Goal: Information Seeking & Learning: Find specific page/section

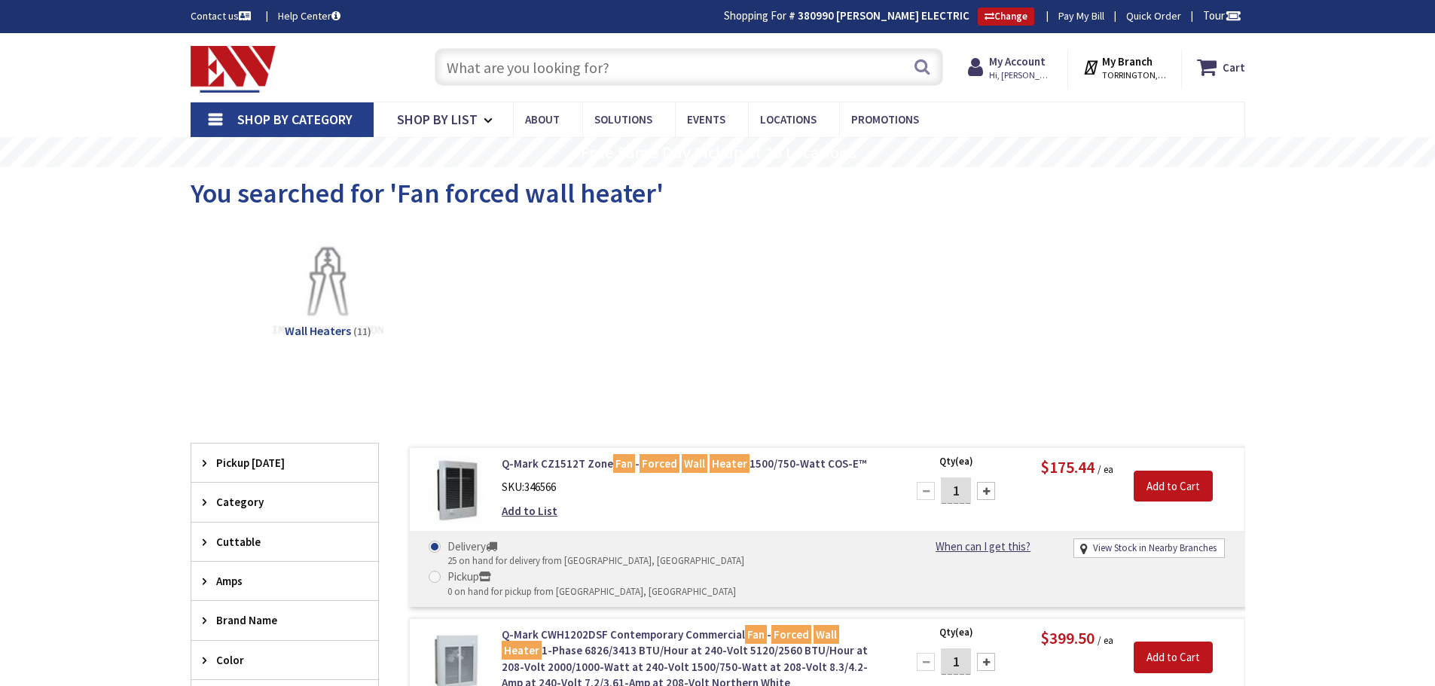
drag, startPoint x: 0, startPoint y: 0, endPoint x: 469, endPoint y: 67, distance: 474.0
click at [469, 67] on input "text" at bounding box center [689, 67] width 508 height 38
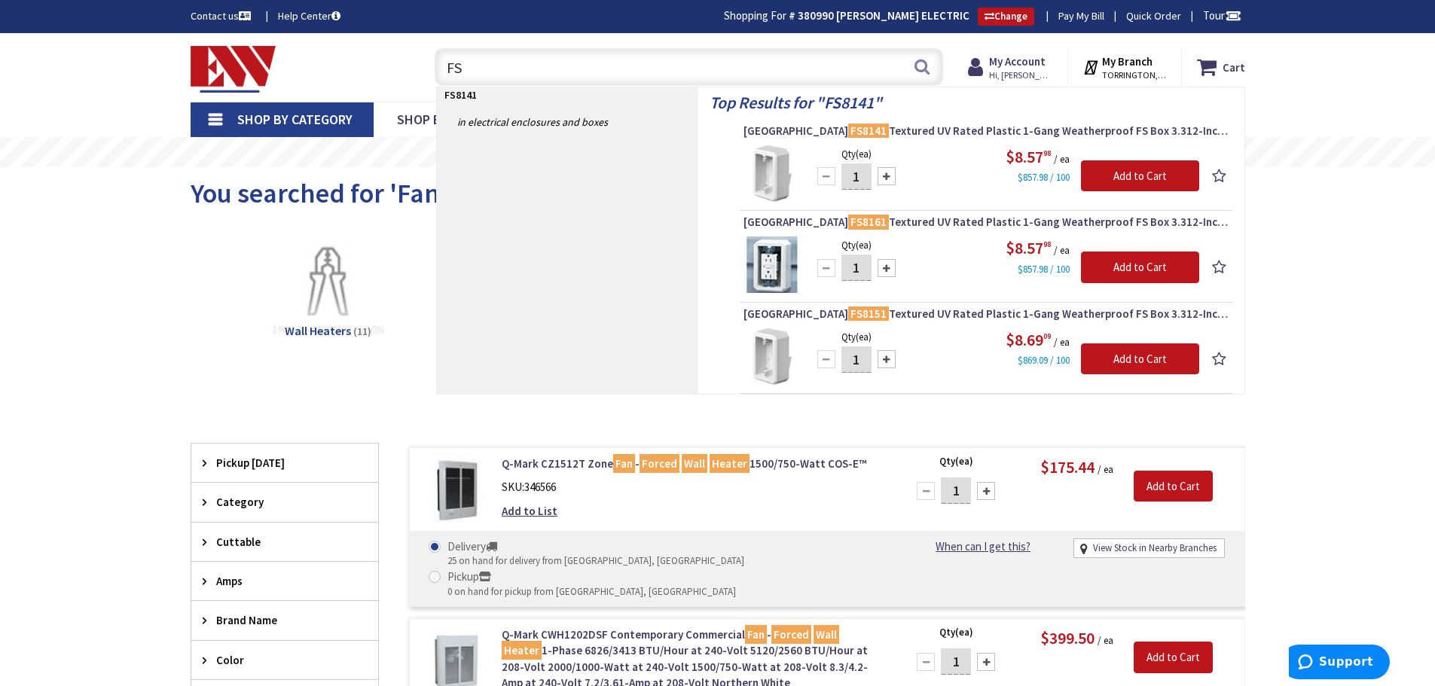
type input "F"
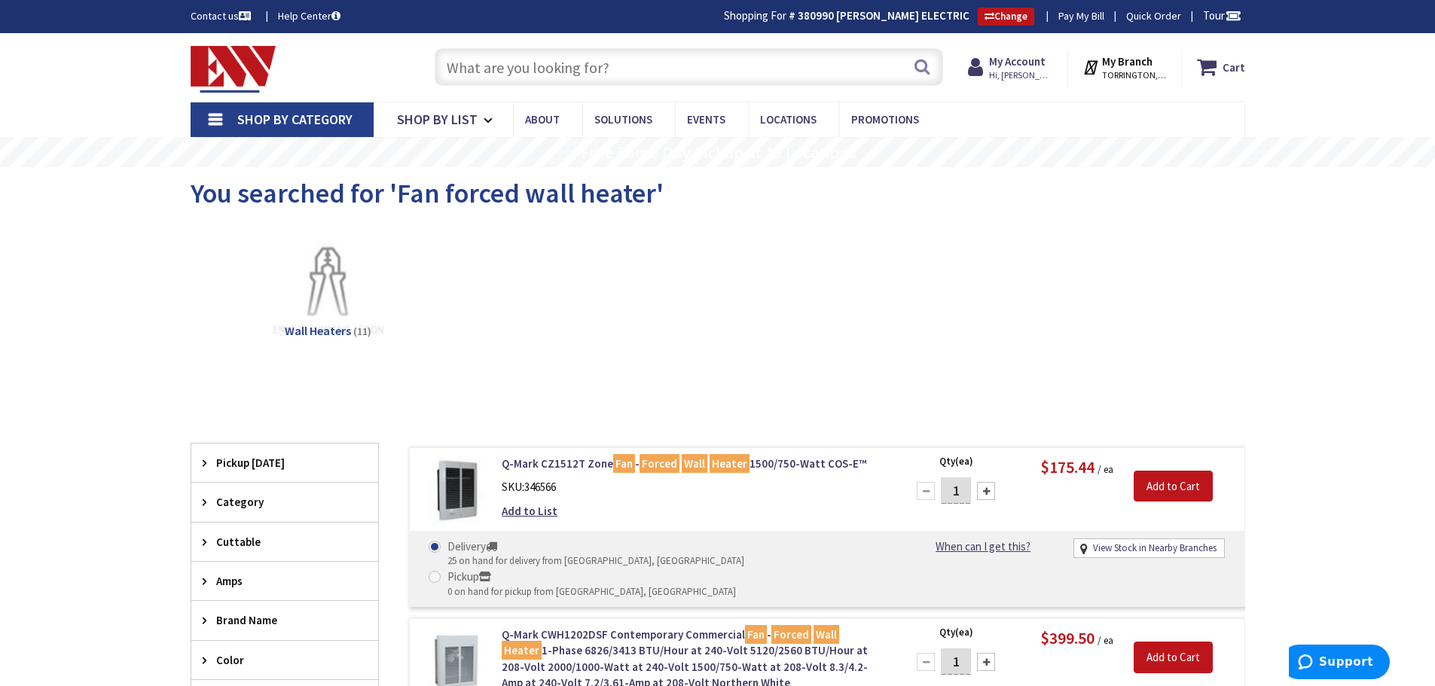
click at [475, 66] on input "text" at bounding box center [689, 67] width 508 height 38
paste input "FS8091F"
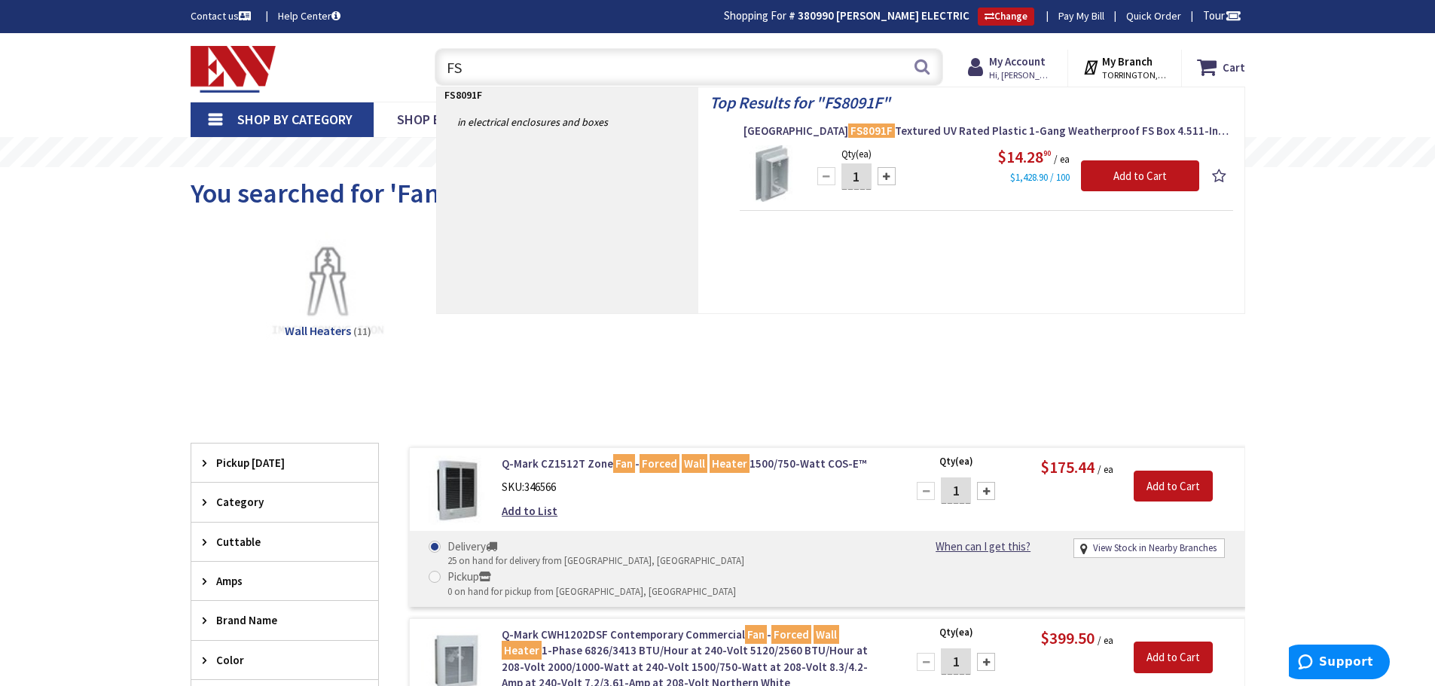
type input "F"
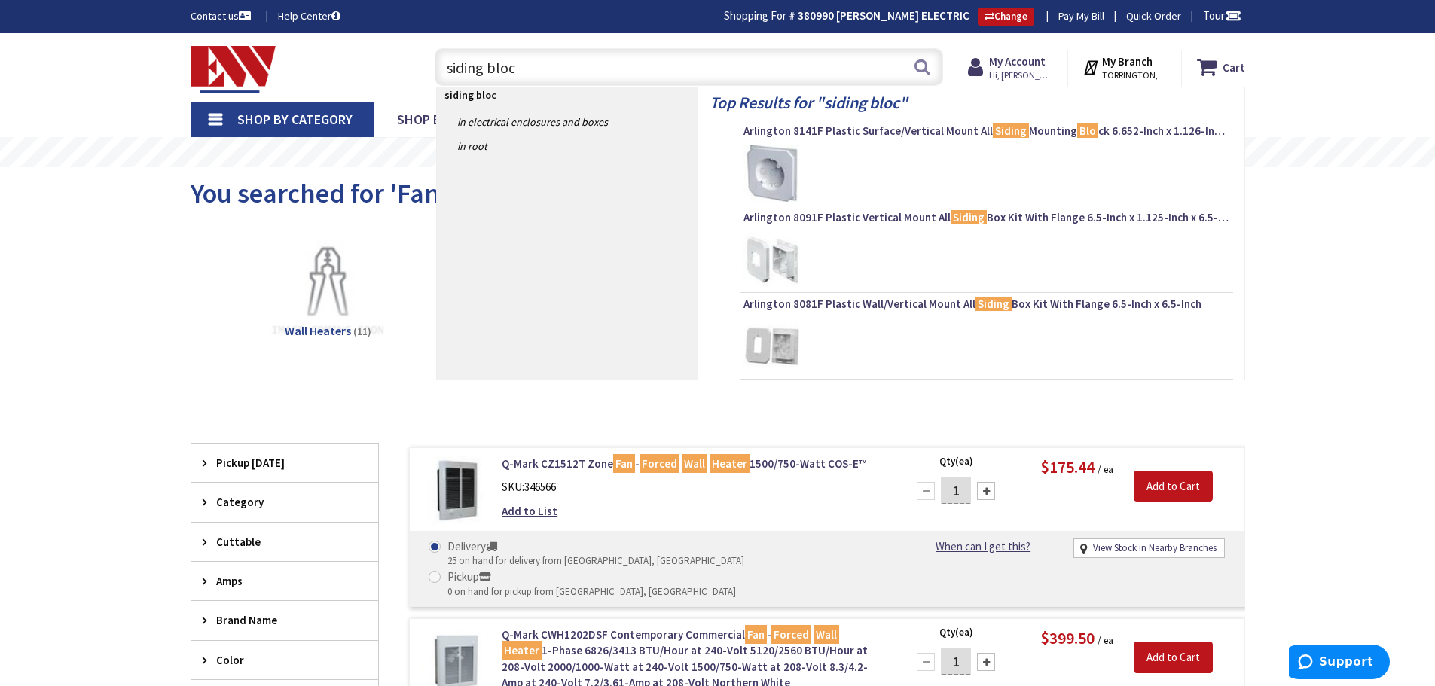
type input "siding block"
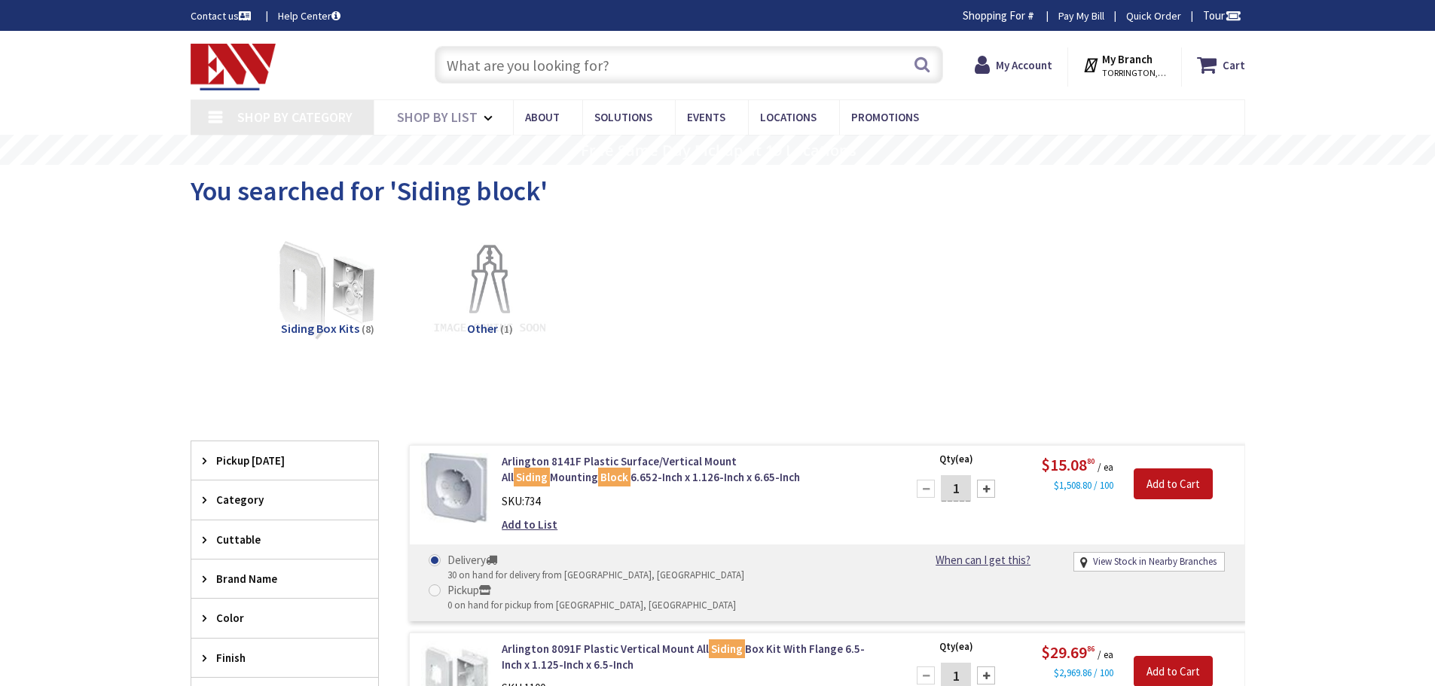
type input "[GEOGRAPHIC_DATA], [GEOGRAPHIC_DATA]"
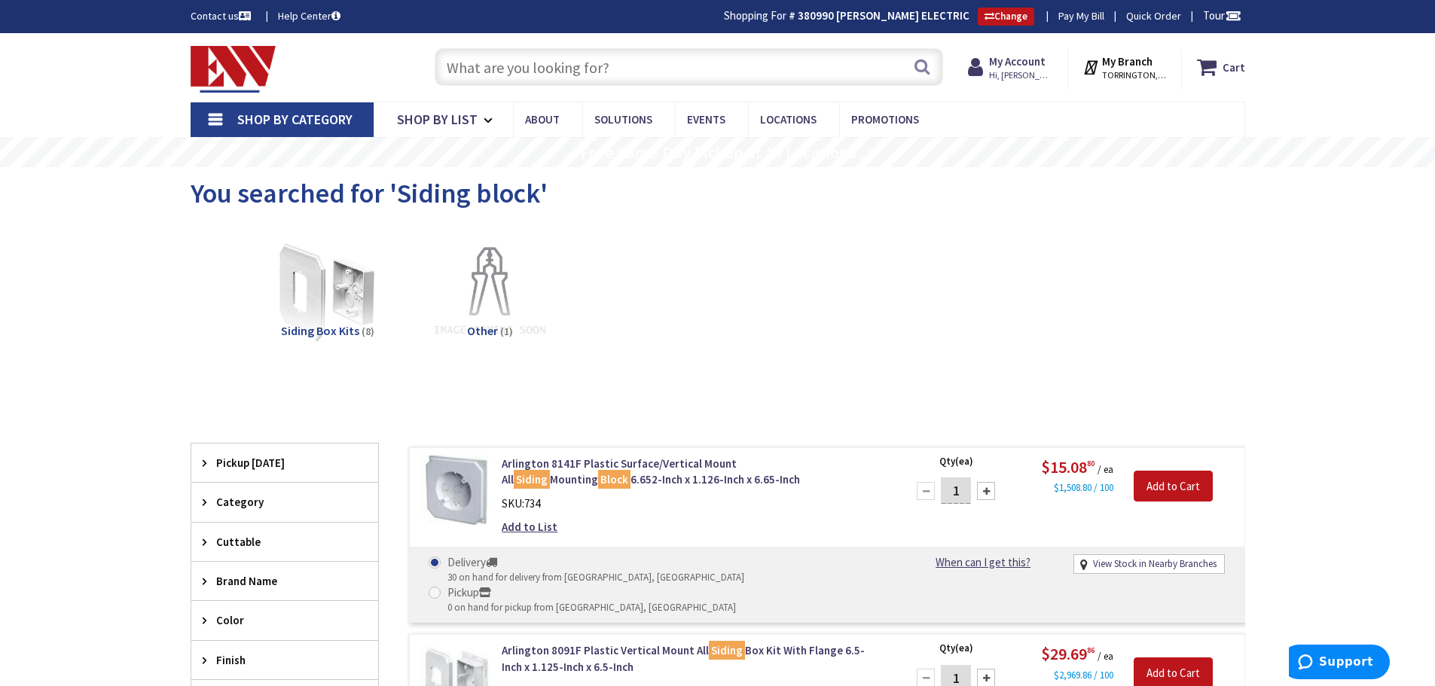
click at [500, 71] on input "text" at bounding box center [689, 67] width 508 height 38
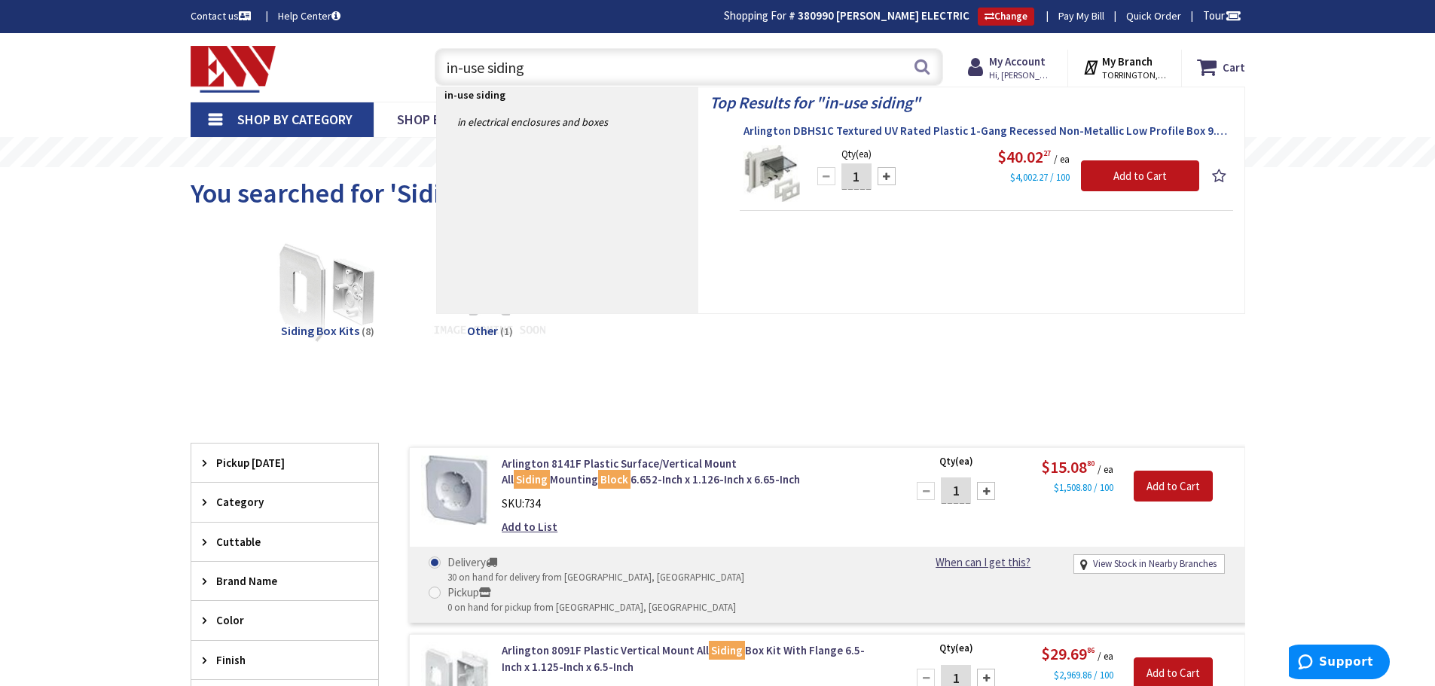
type input "in-use siding"
click at [876, 134] on span "Arlington DBHS1C Textured UV Rated Plastic 1-Gang Recessed Non-Metallic Low Pro…" at bounding box center [986, 131] width 486 height 15
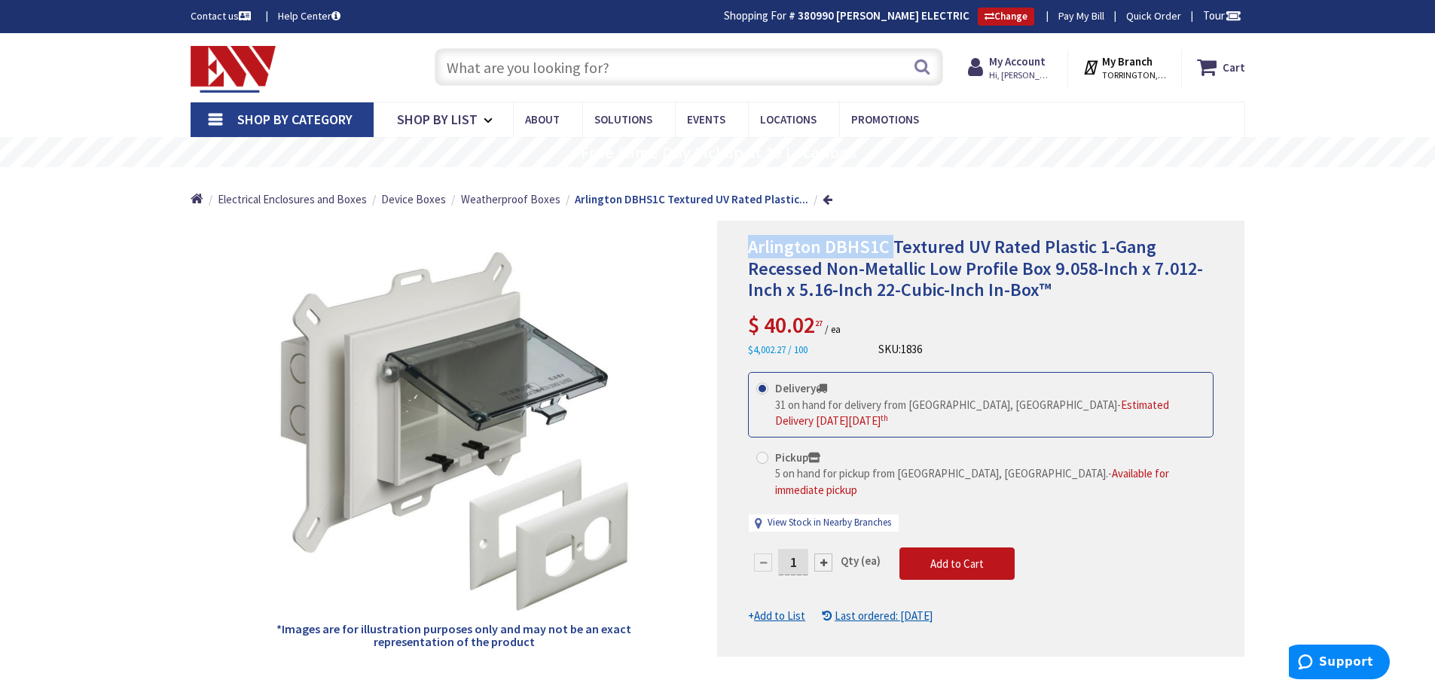
drag, startPoint x: 892, startPoint y: 241, endPoint x: 751, endPoint y: 249, distance: 141.1
click at [751, 249] on span "Arlington DBHS1C Textured UV Rated Plastic 1-Gang Recessed Non-Metallic Low Pro…" at bounding box center [975, 268] width 455 height 67
copy span "Arlington DBHS1C"
click at [242, 72] on img at bounding box center [234, 69] width 86 height 47
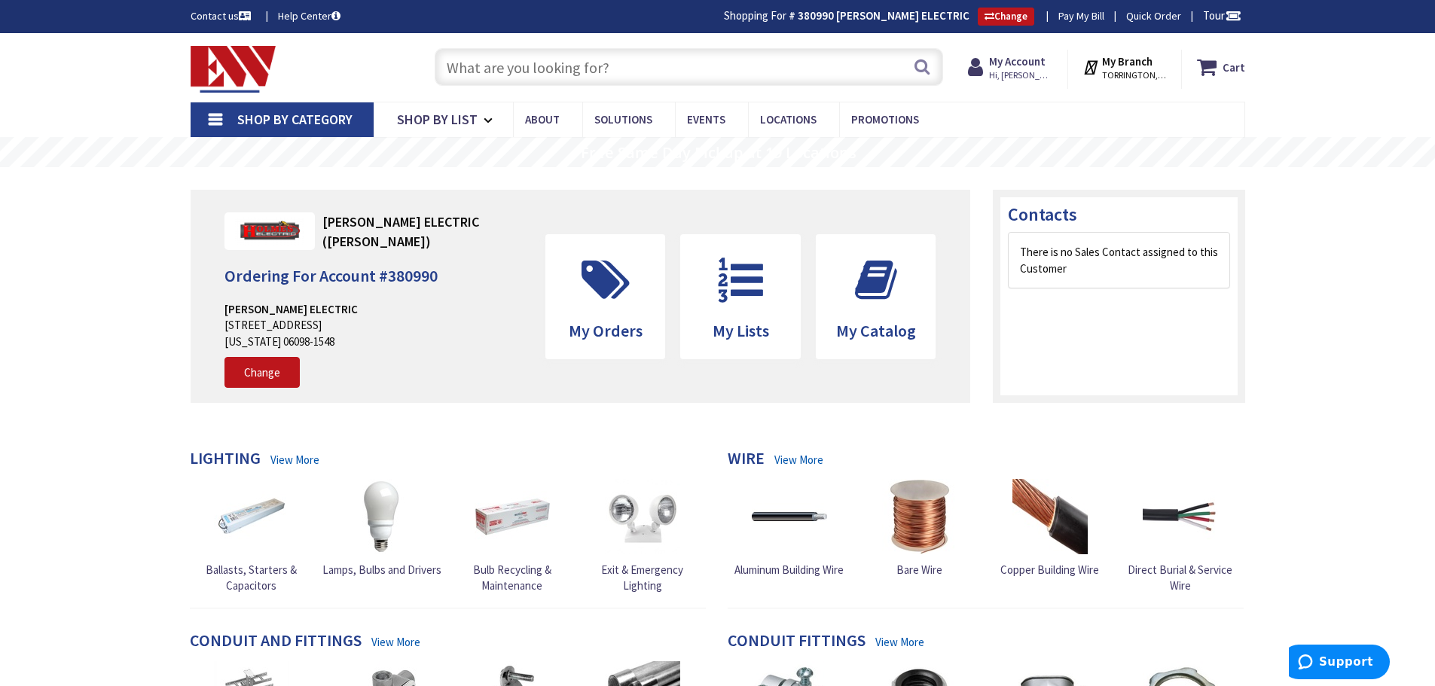
click at [487, 64] on input "text" at bounding box center [689, 67] width 508 height 38
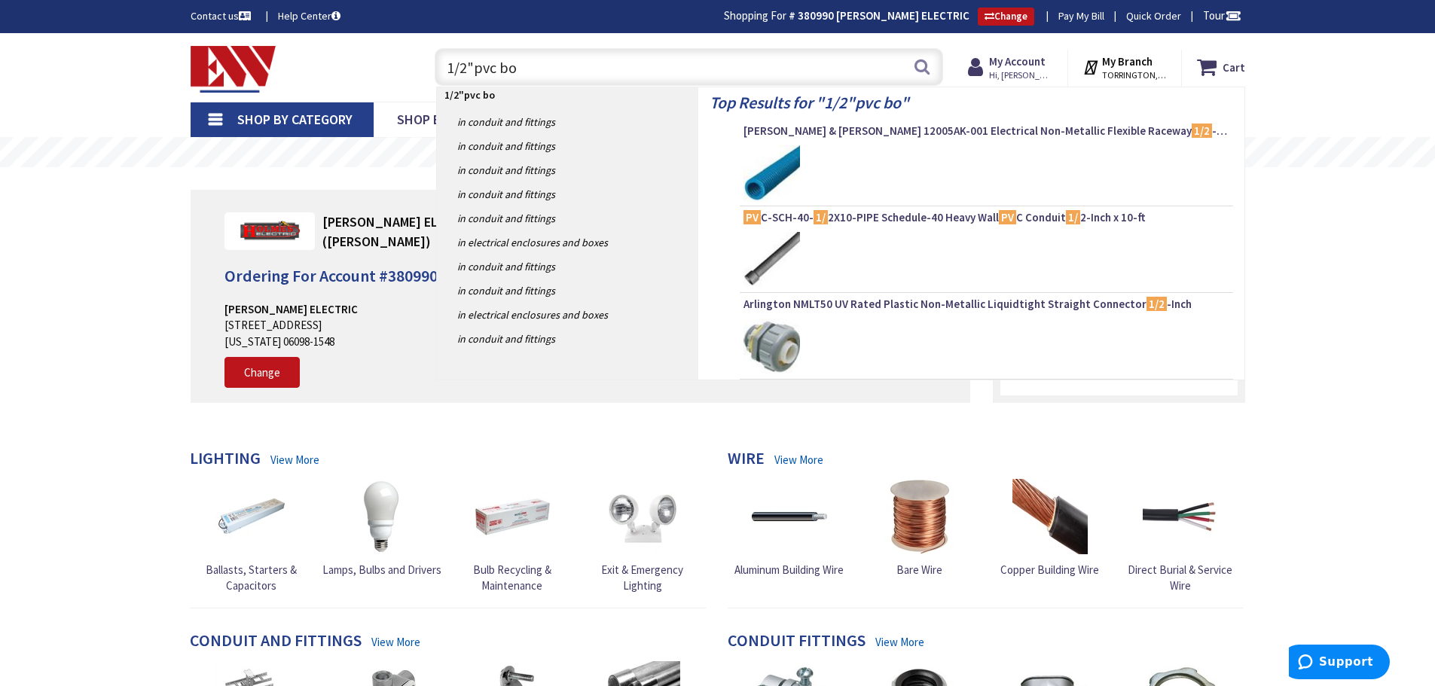
type input "1/2"pvc box"
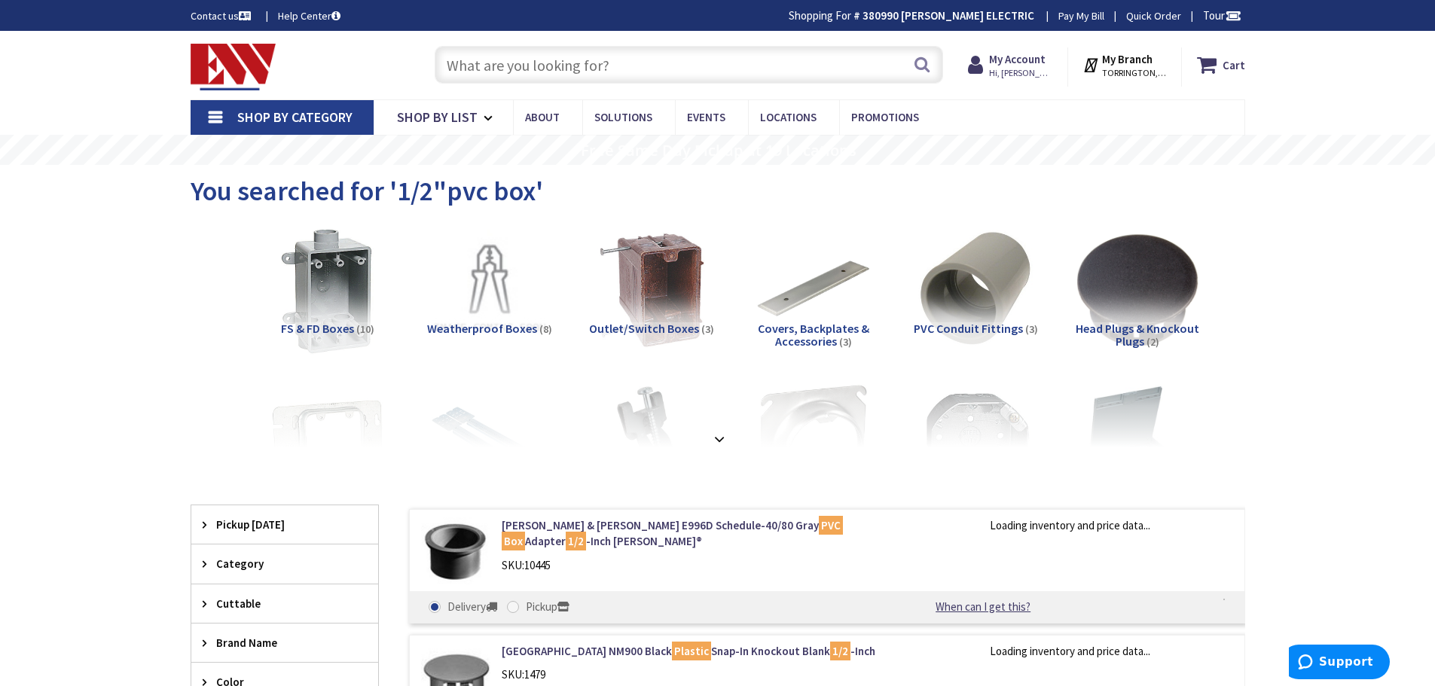
click at [329, 309] on img at bounding box center [327, 290] width 136 height 136
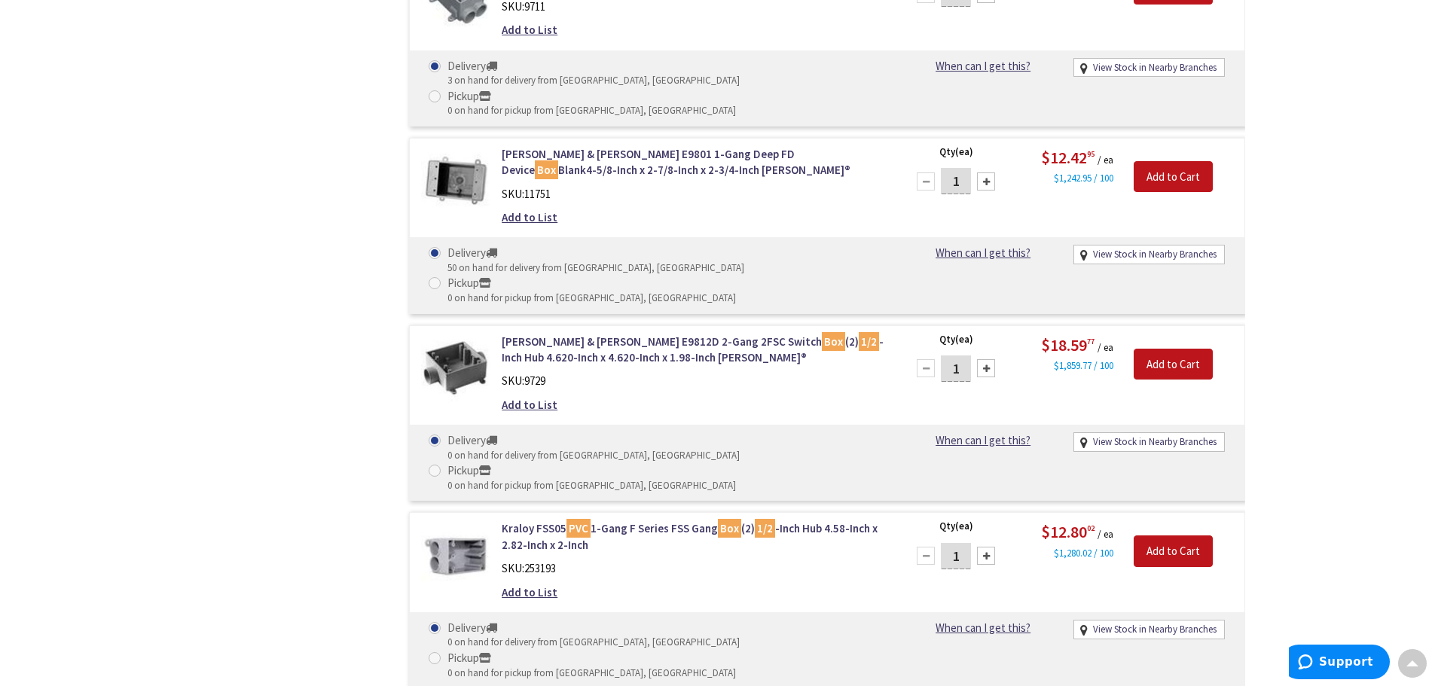
scroll to position [932, 0]
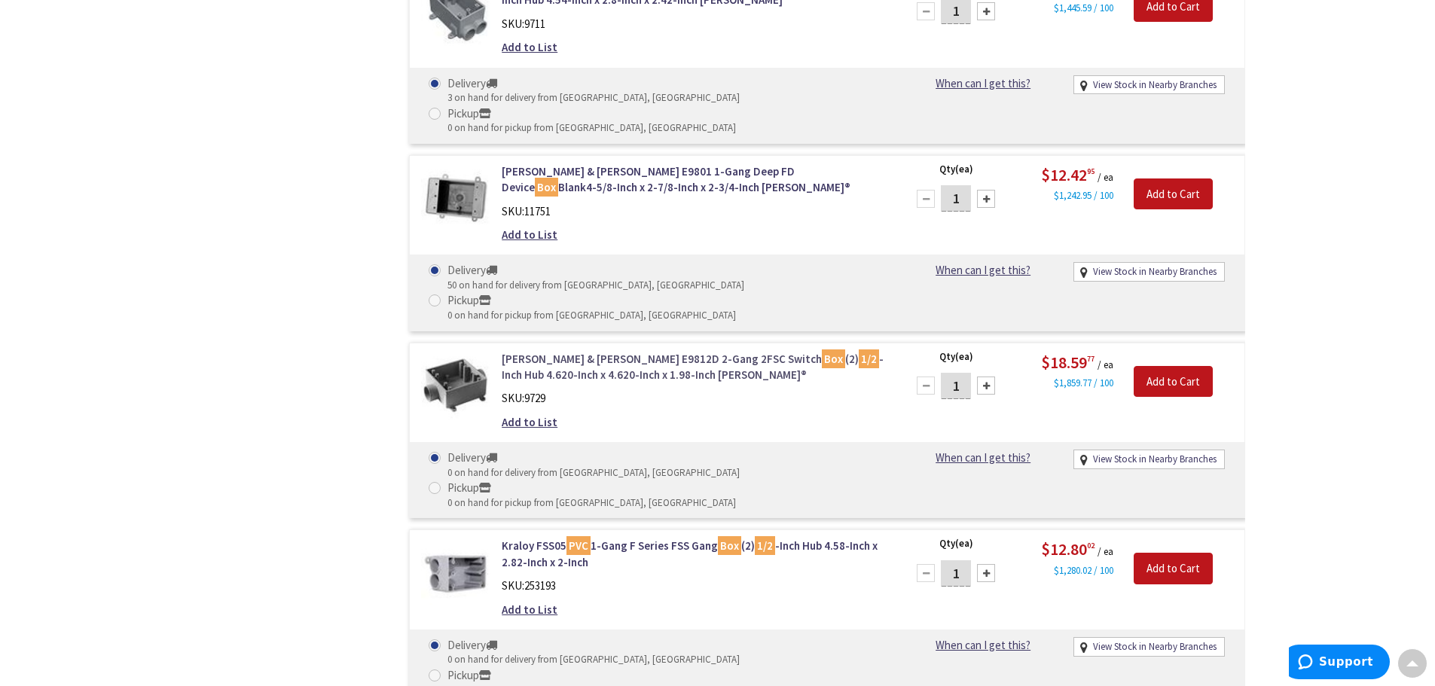
click at [588, 351] on link "Thomas & Betts E9812D 2-Gang 2FSC Switch Box (2) 1/2 -Inch Hub 4.620-Inch x 4.6…" at bounding box center [693, 367] width 383 height 32
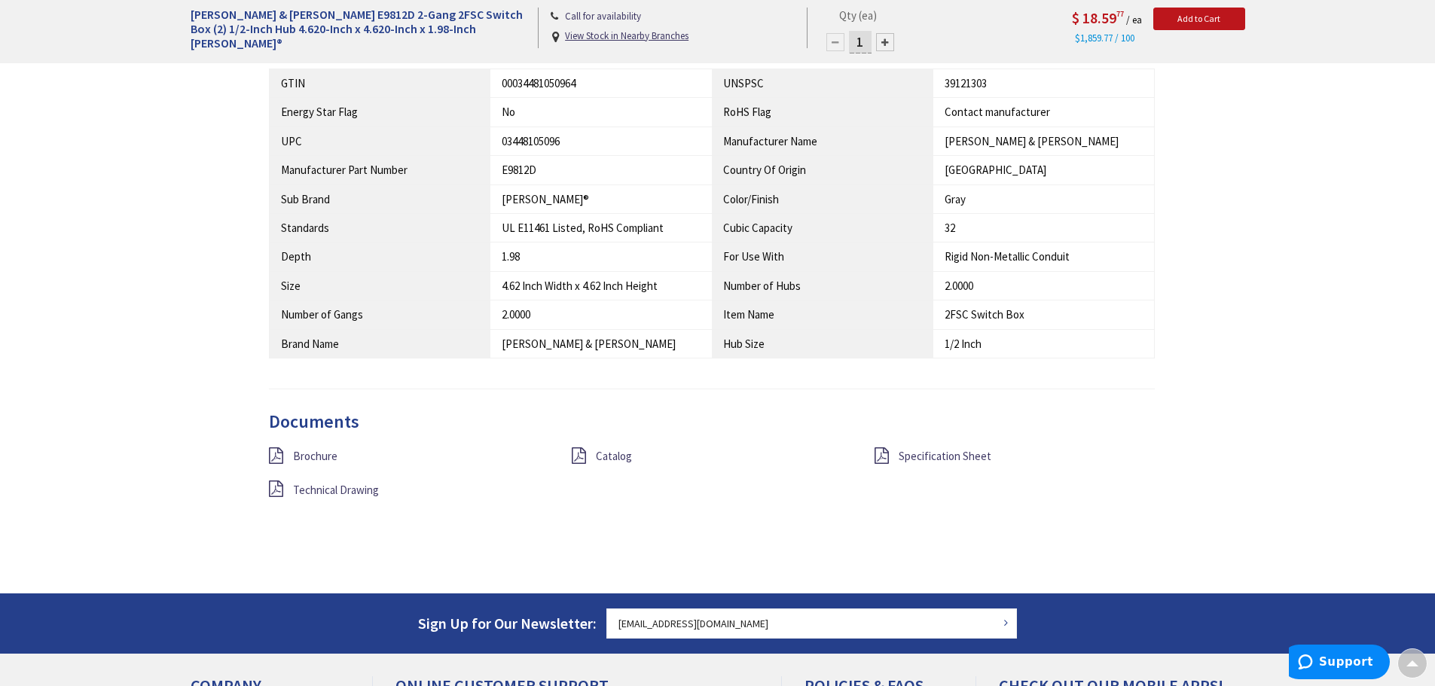
scroll to position [979, 0]
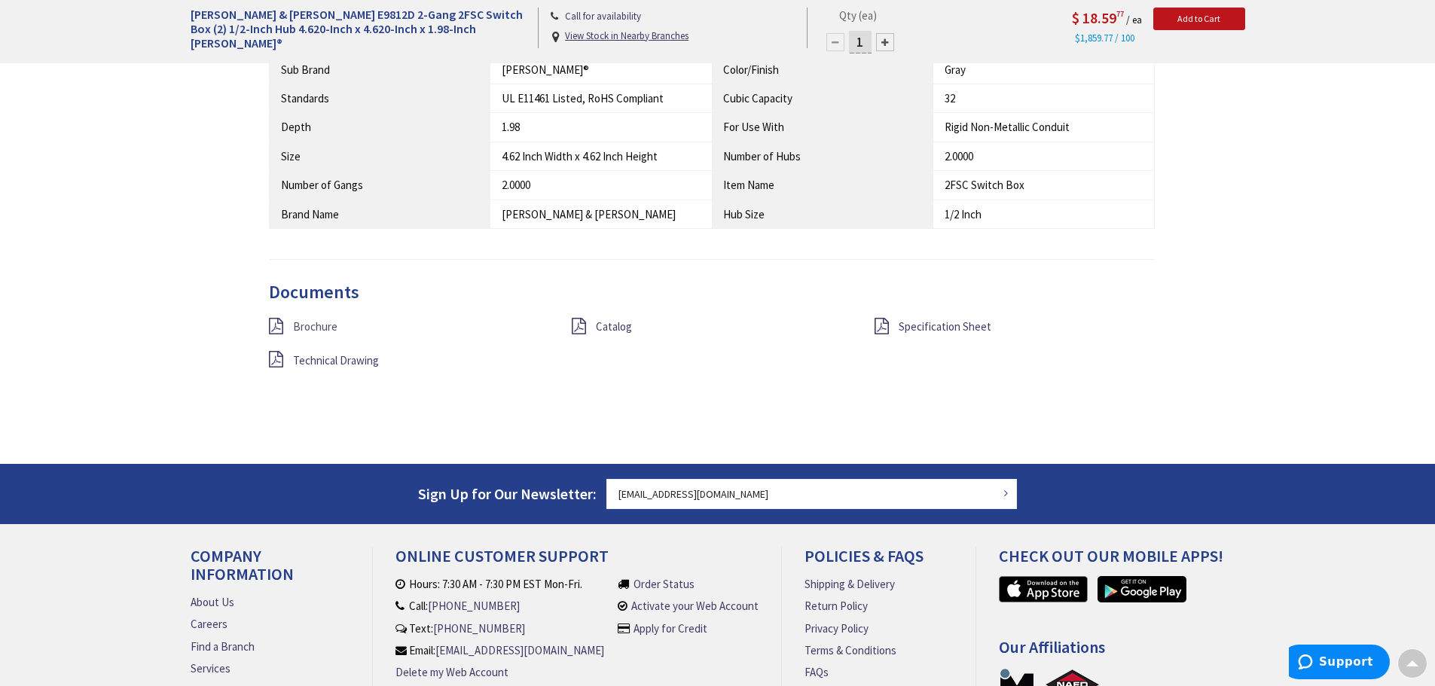
click at [319, 327] on span "Brochure" at bounding box center [315, 326] width 44 height 14
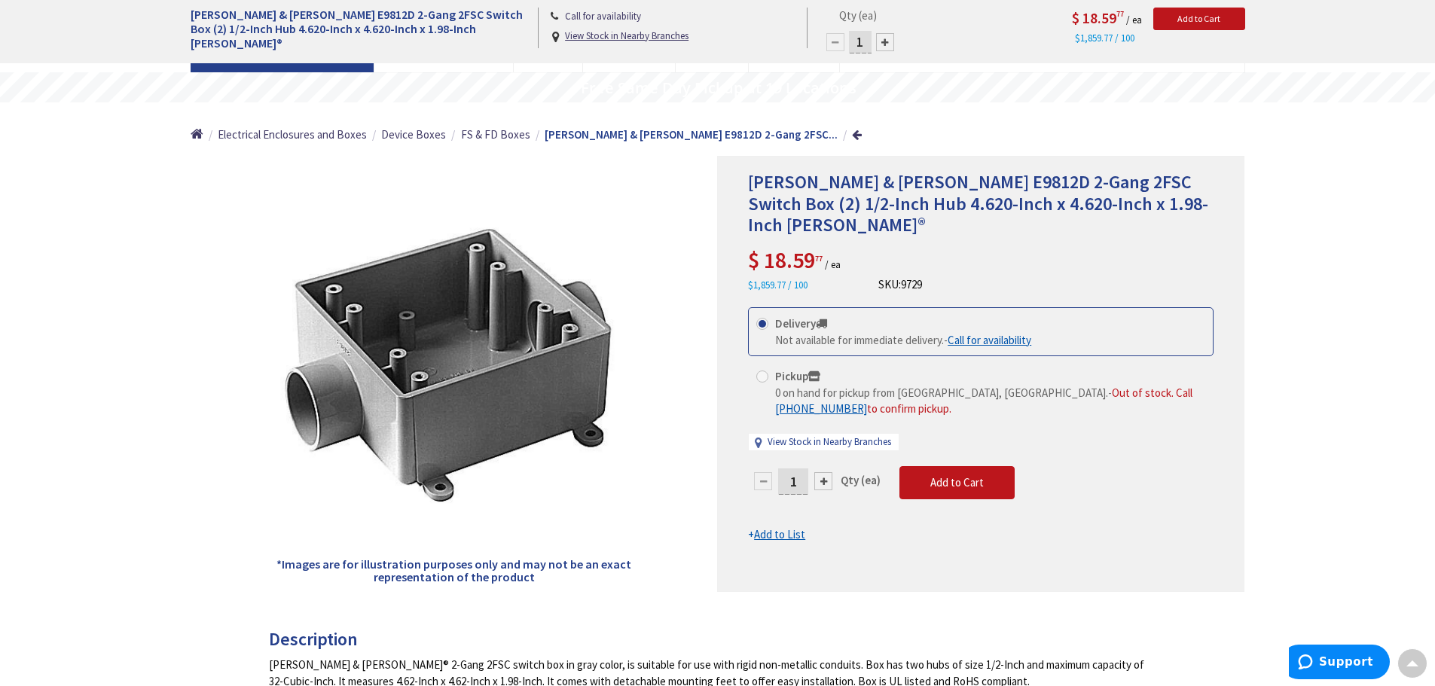
scroll to position [0, 0]
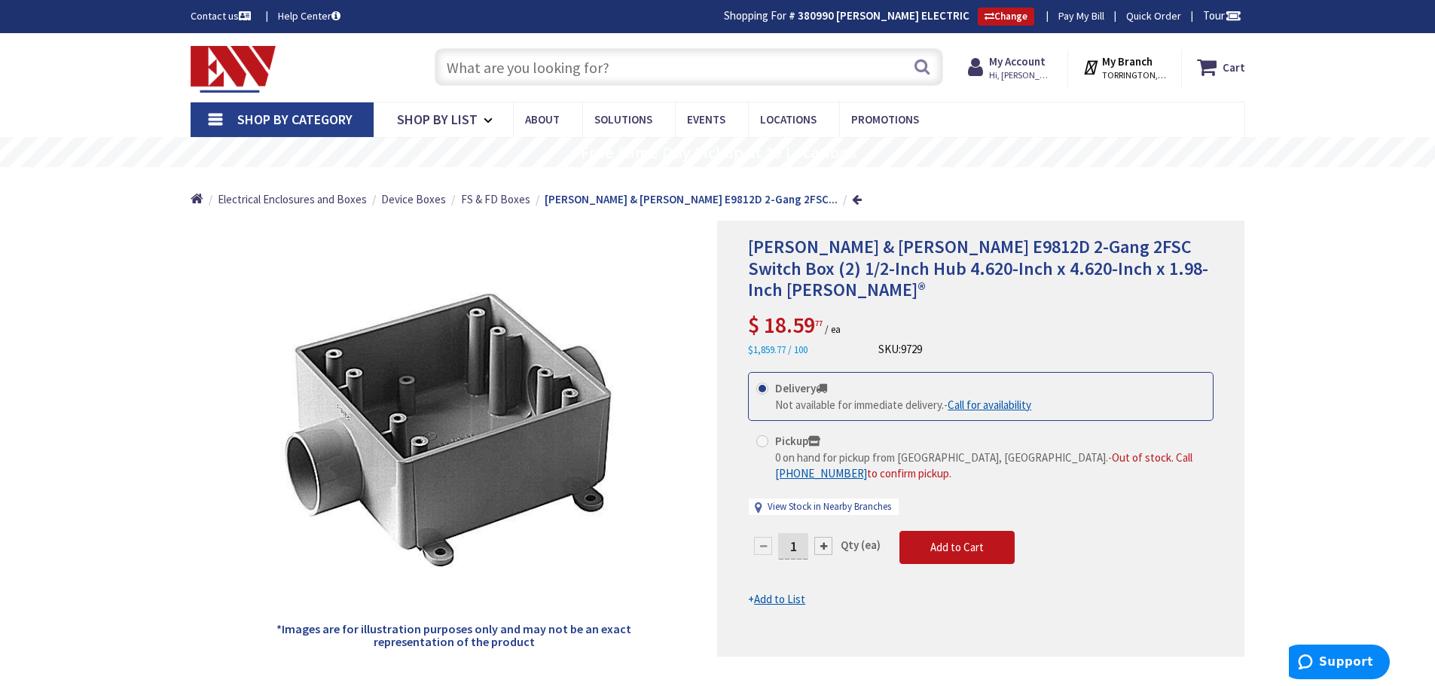
click at [475, 74] on input "text" at bounding box center [689, 67] width 508 height 38
paste input "E9802D"
type input "E9802D"
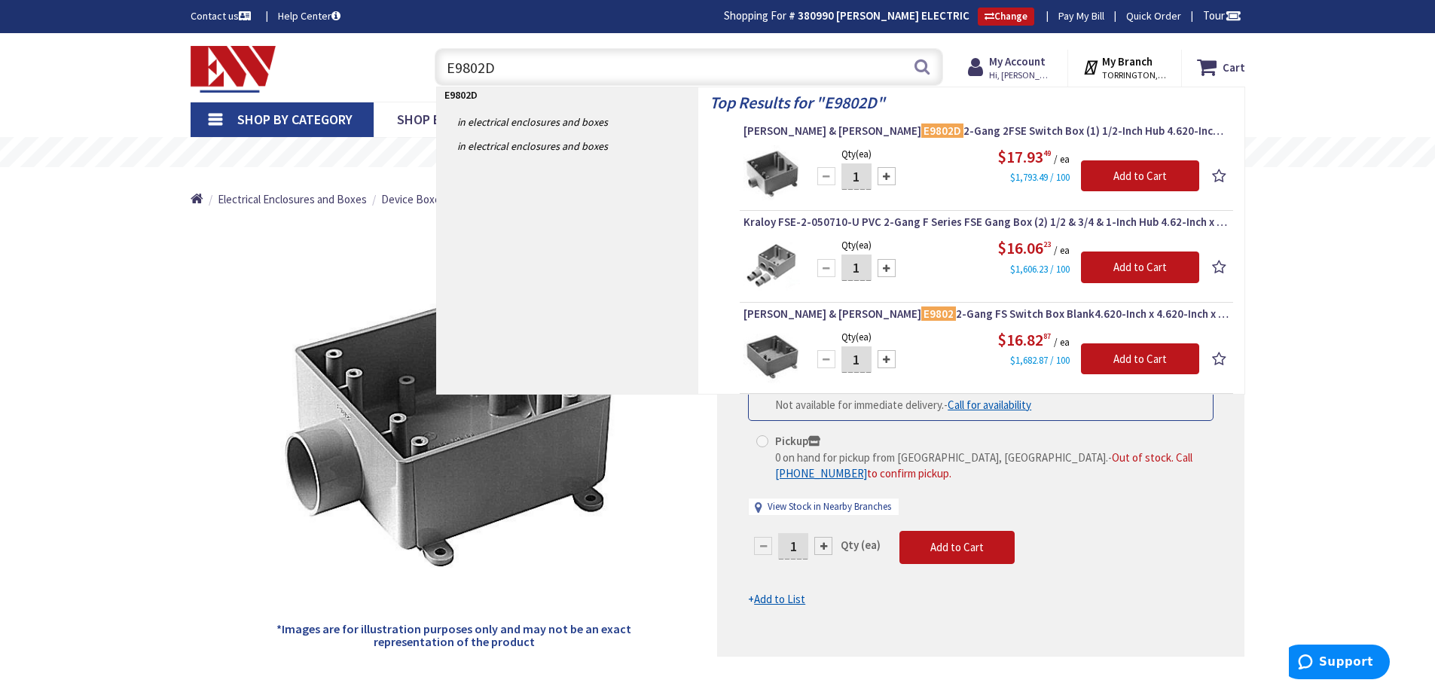
drag, startPoint x: 440, startPoint y: 62, endPoint x: 420, endPoint y: 60, distance: 20.5
click at [420, 60] on div "E9802D E9802D Search" at bounding box center [685, 66] width 539 height 48
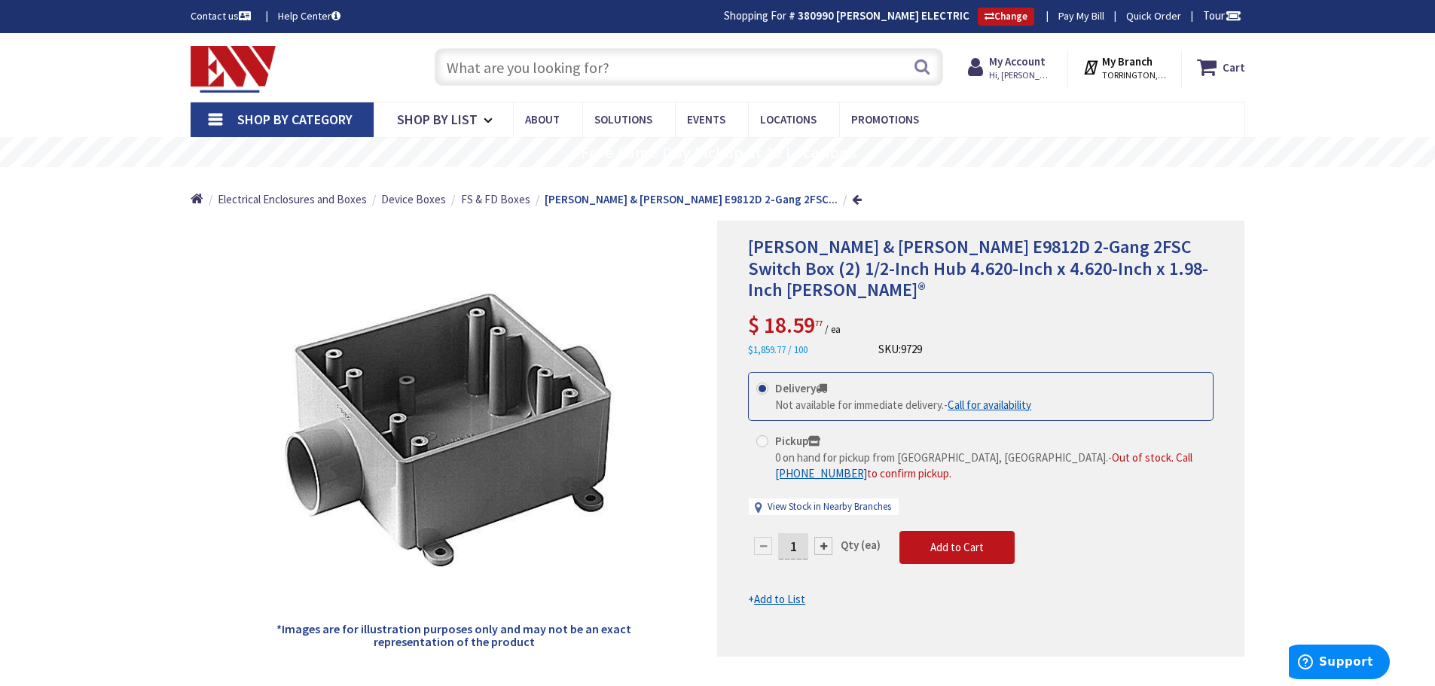
click at [466, 70] on input "text" at bounding box center [689, 67] width 508 height 38
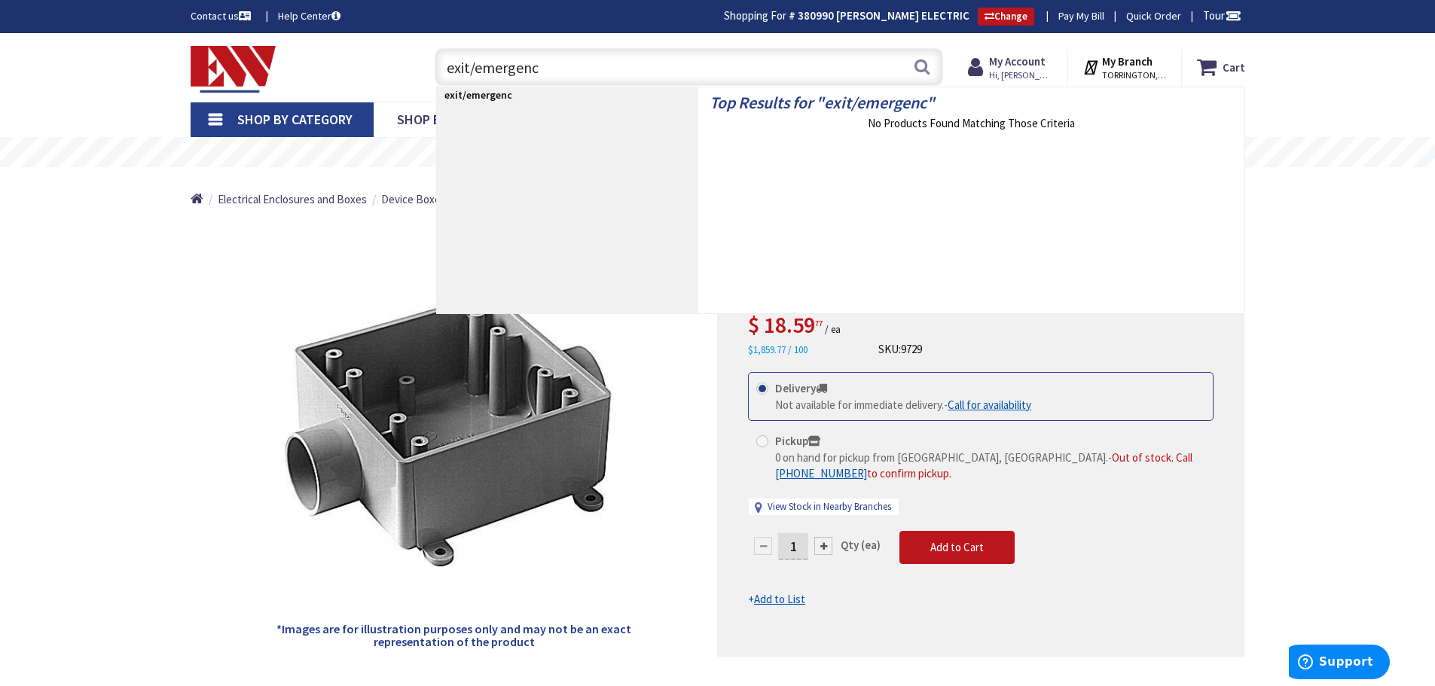
type input "exit/emergency"
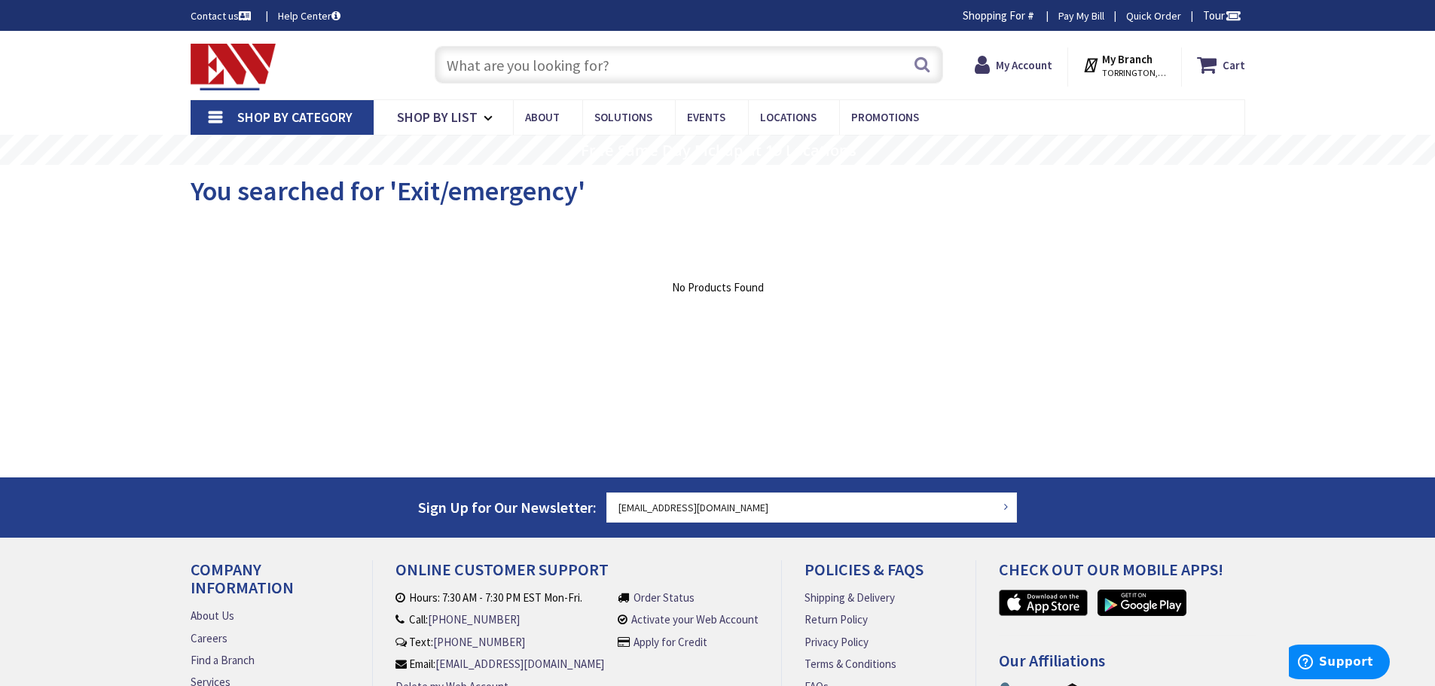
click at [471, 66] on input "text" at bounding box center [689, 65] width 508 height 38
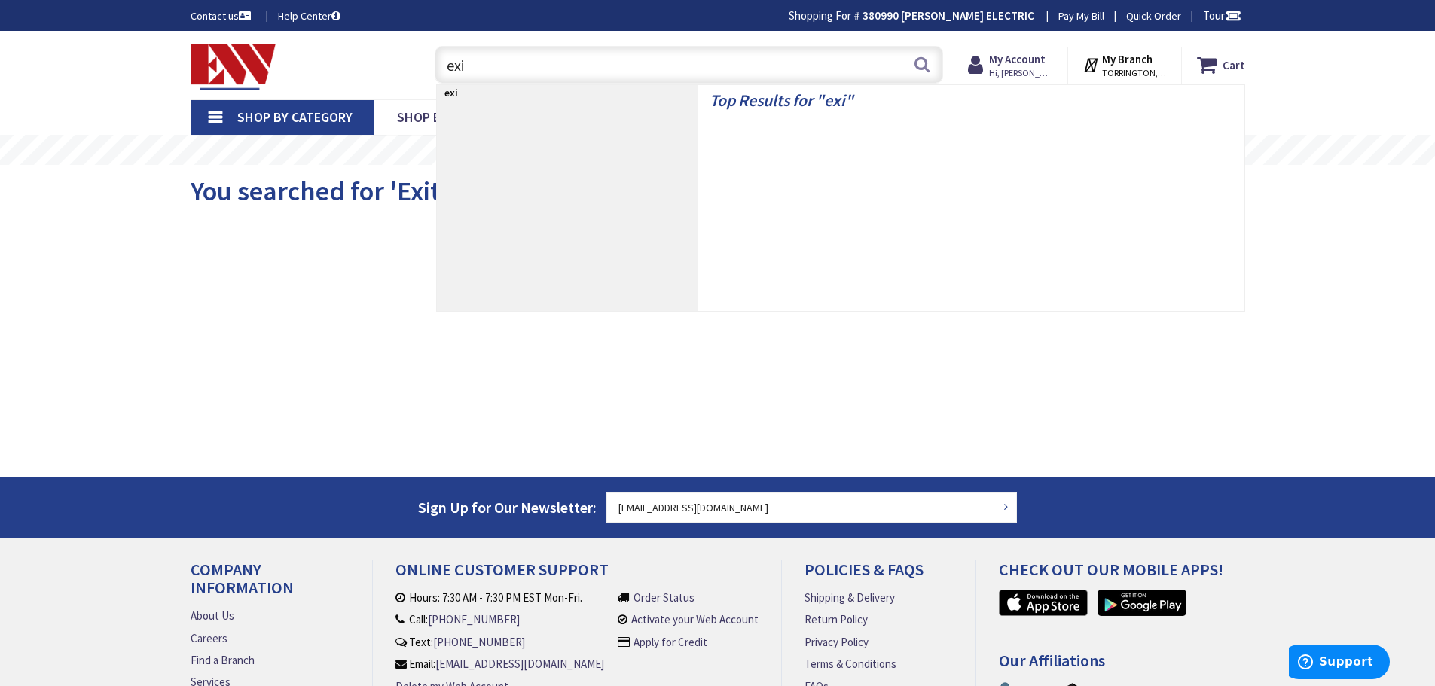
type input "exit"
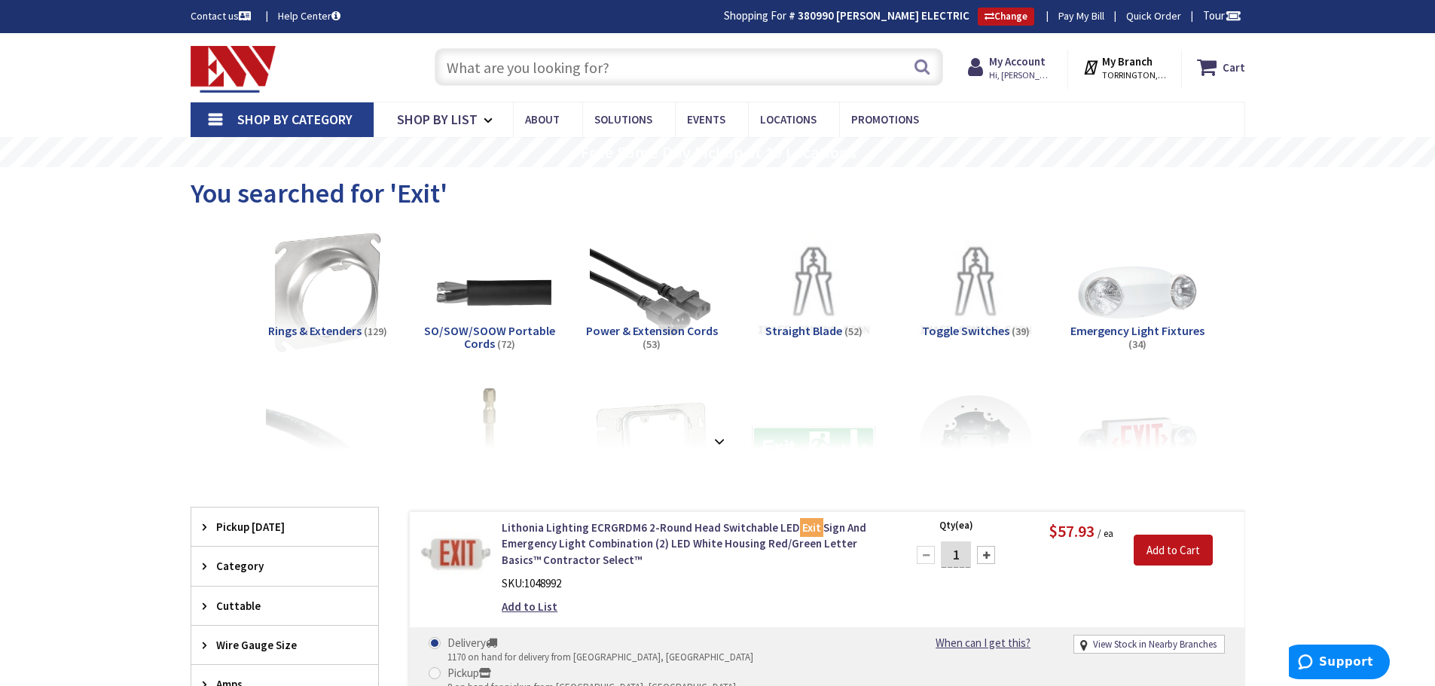
click at [490, 72] on input "text" at bounding box center [689, 67] width 508 height 38
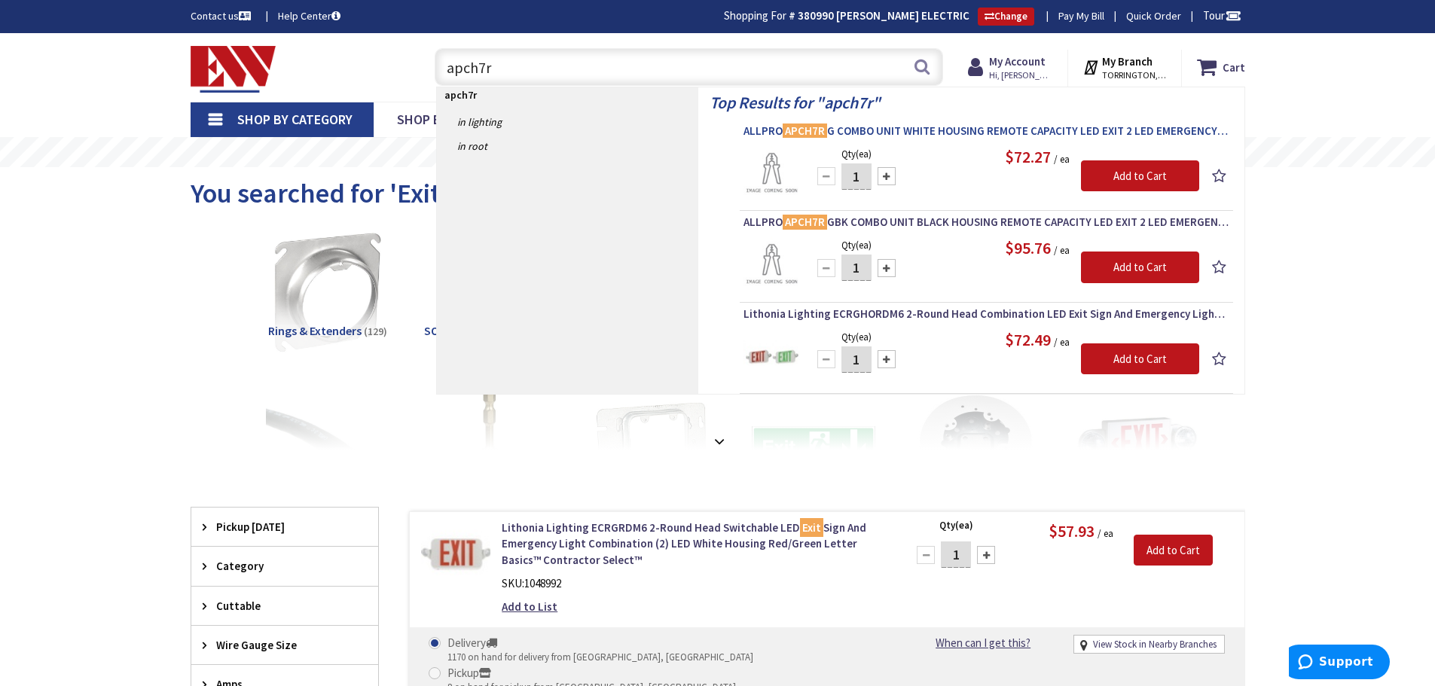
type input "apch7r"
click at [935, 129] on span "ALLPRO APCH7R G COMBO UNIT WHITE HOUSING REMOTE CAPACITY LED EXIT 2 LED EMERGEN…" at bounding box center [986, 131] width 486 height 15
